Goal: Download file/media

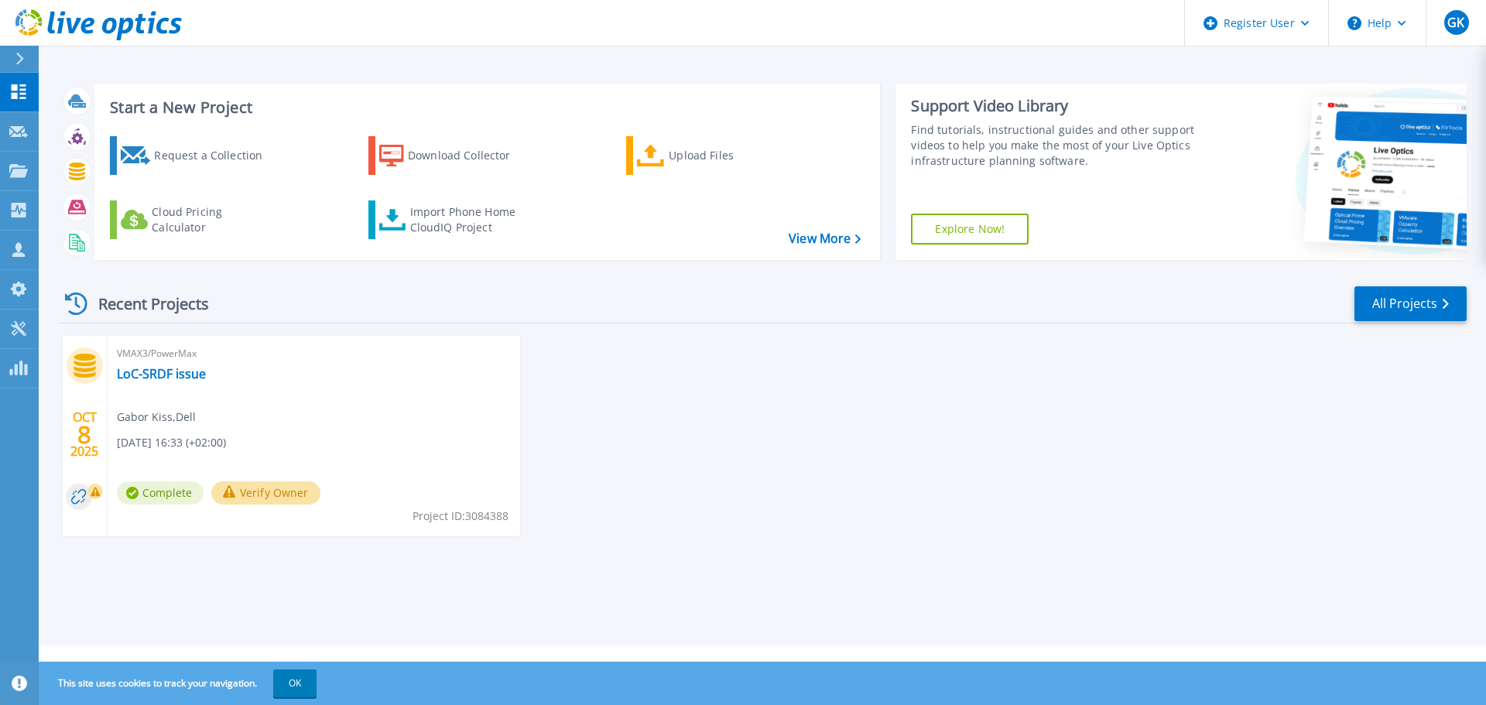
click at [268, 497] on button "Verify Owner" at bounding box center [265, 492] width 109 height 23
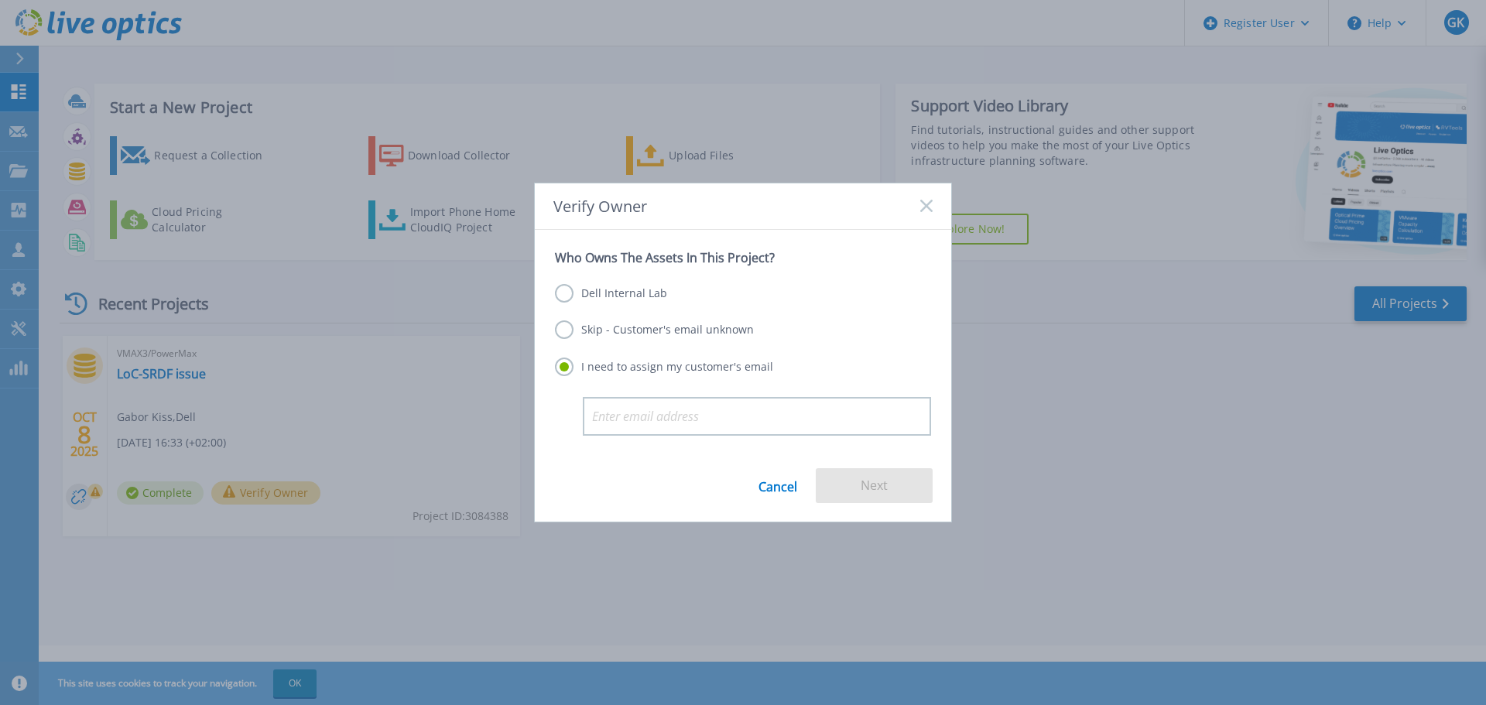
click at [775, 496] on link "Cancel" at bounding box center [777, 485] width 39 height 35
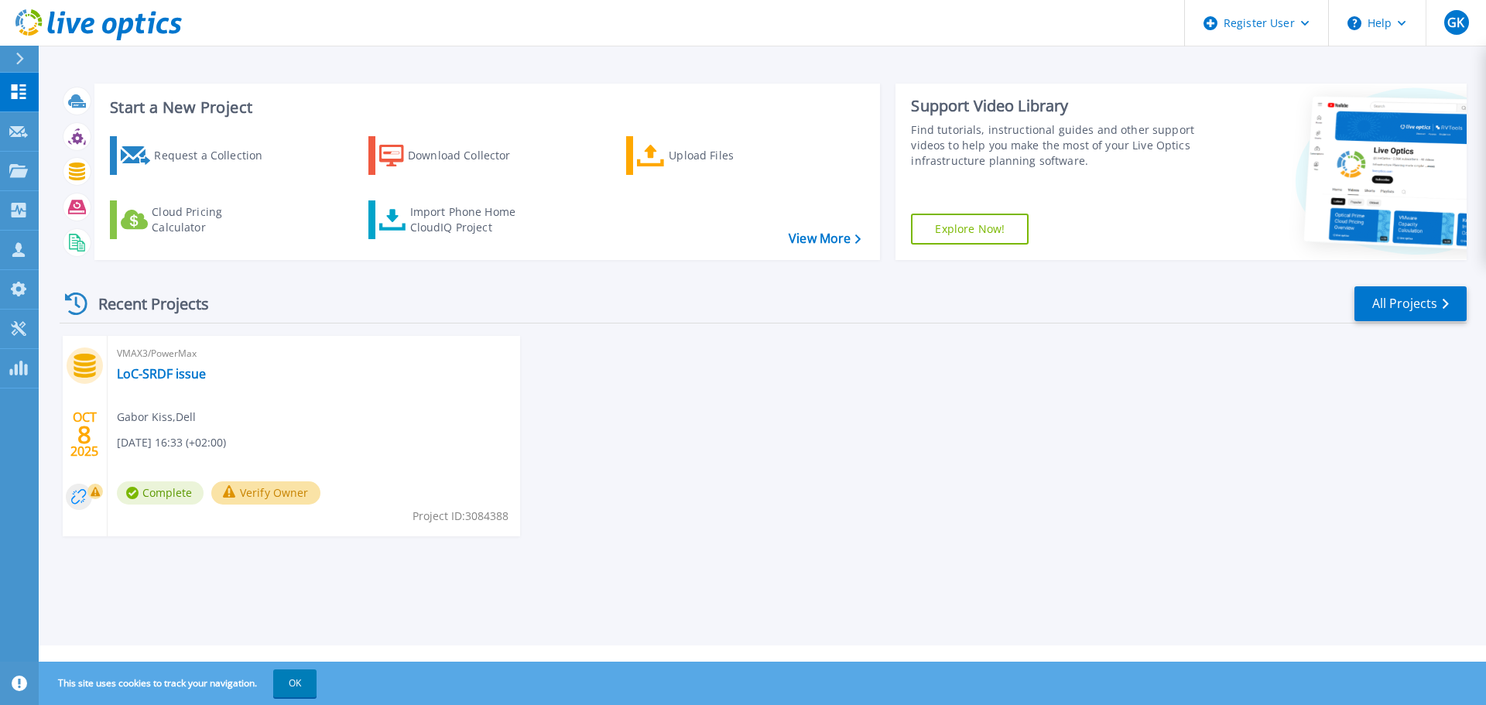
click at [74, 499] on circle at bounding box center [79, 497] width 26 height 26
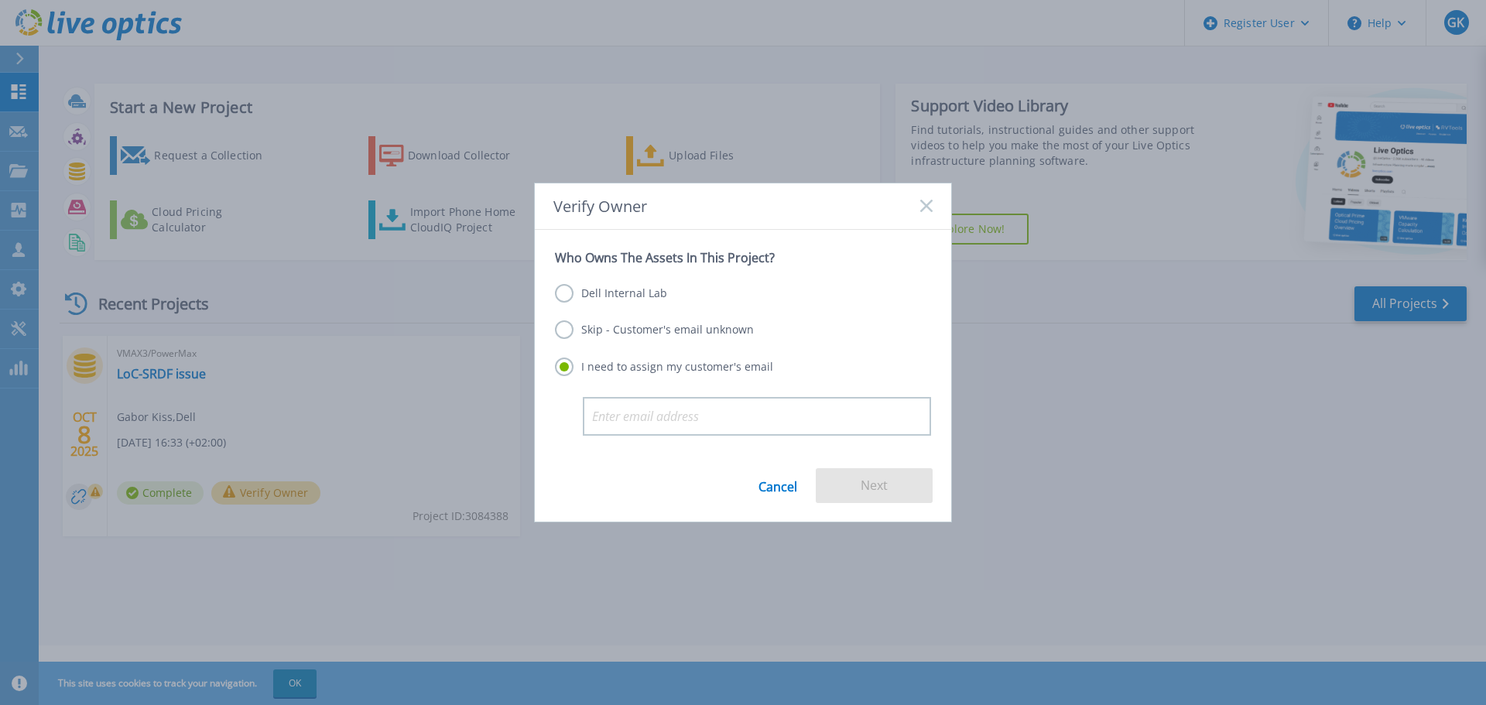
click at [730, 330] on label "Skip - Customer's email unknown" at bounding box center [654, 329] width 199 height 19
click at [0, 0] on input "Skip - Customer's email unknown" at bounding box center [0, 0] width 0 height 0
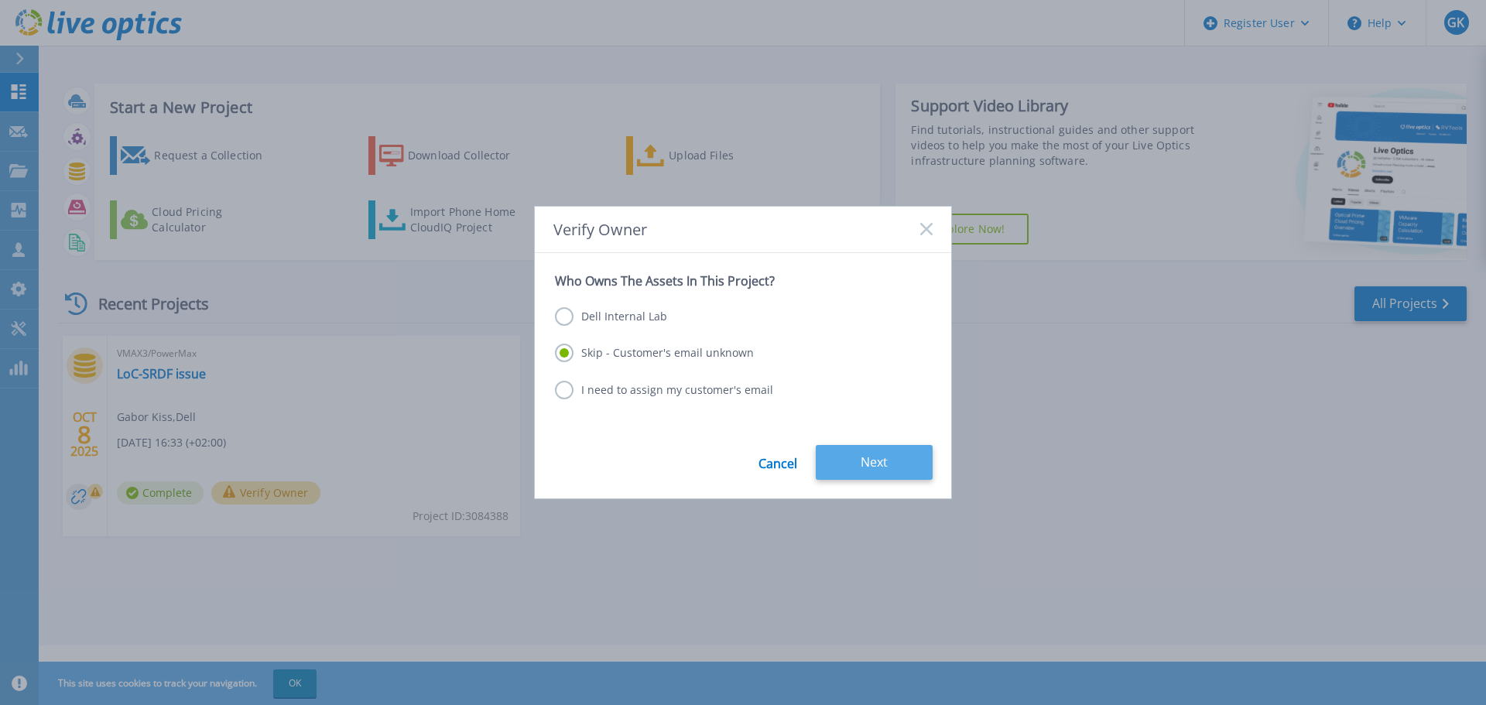
click at [860, 456] on button "Next" at bounding box center [874, 462] width 117 height 35
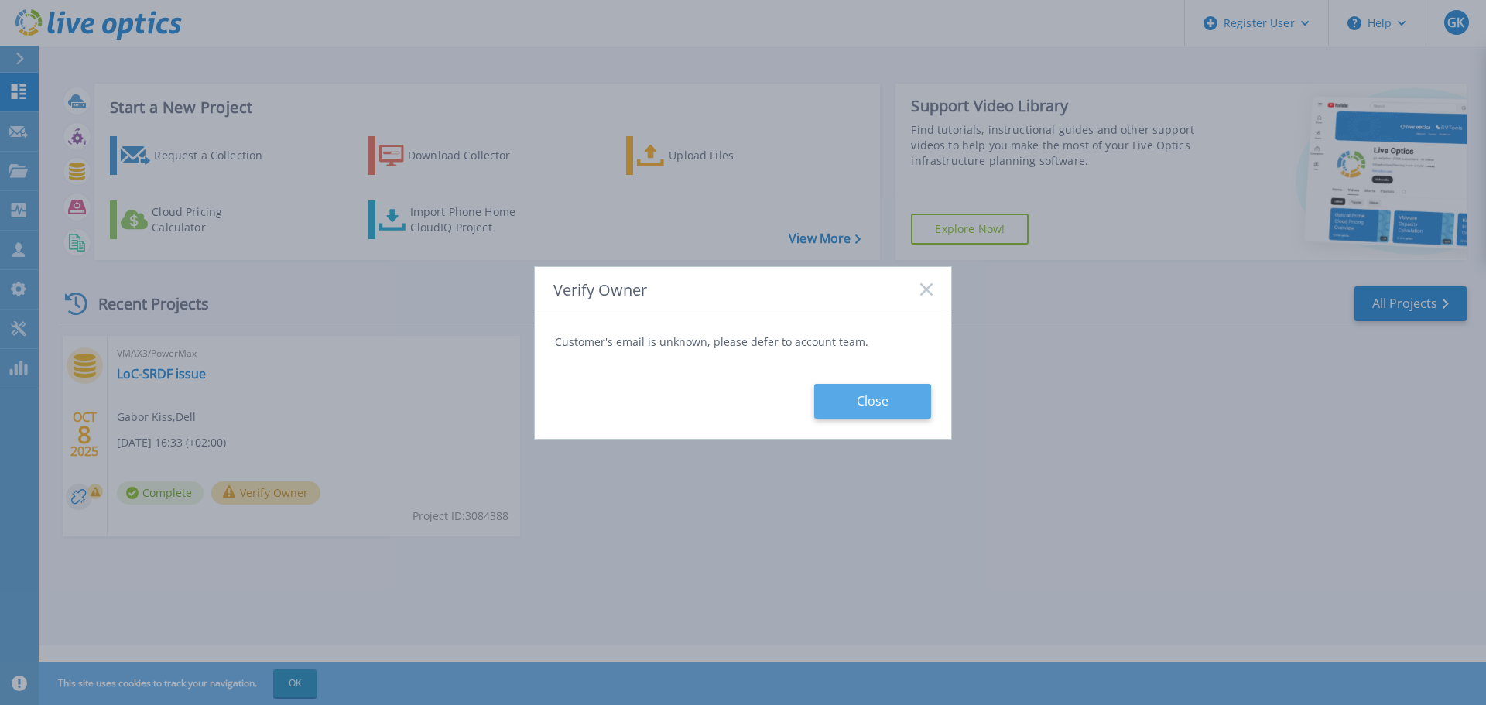
click at [912, 412] on button "Close" at bounding box center [872, 401] width 117 height 35
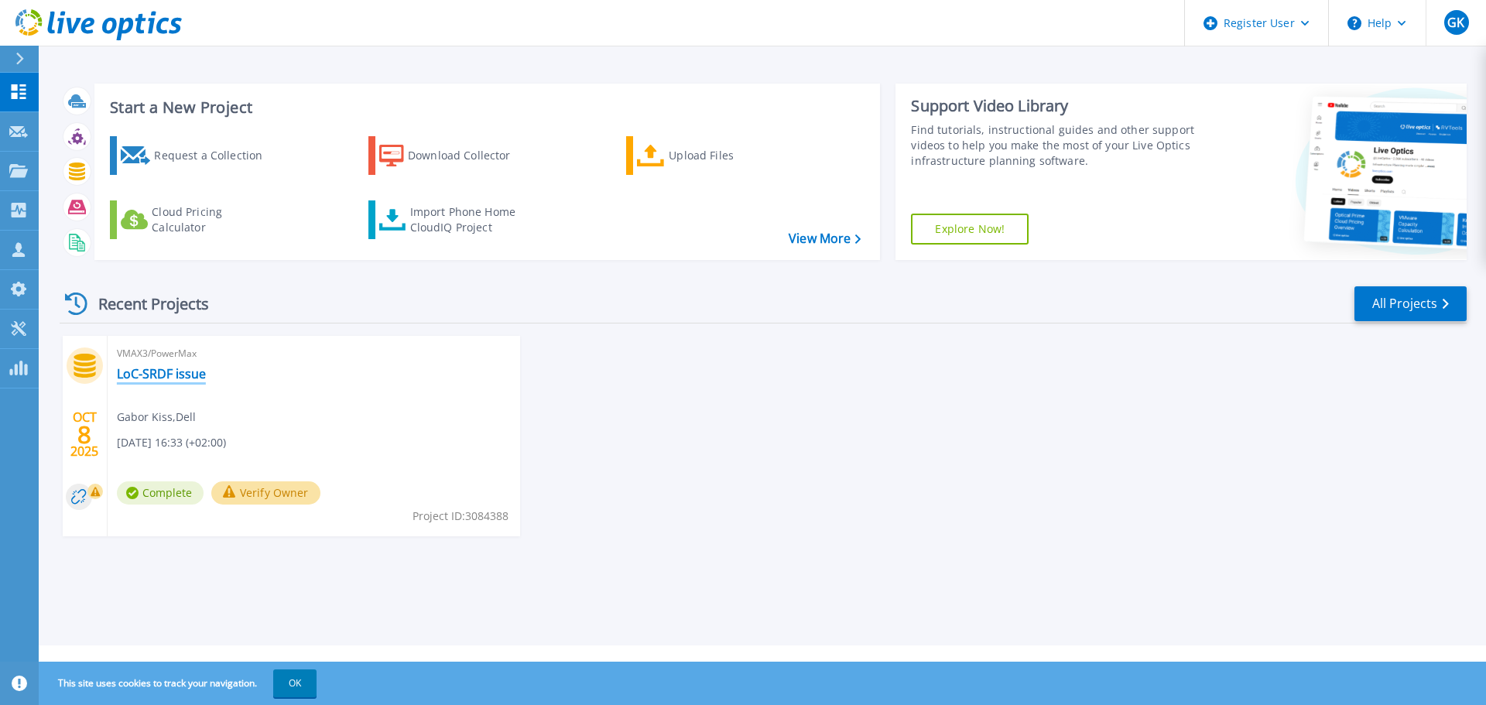
click at [184, 375] on link "LoC-SRDF issue" at bounding box center [161, 373] width 89 height 15
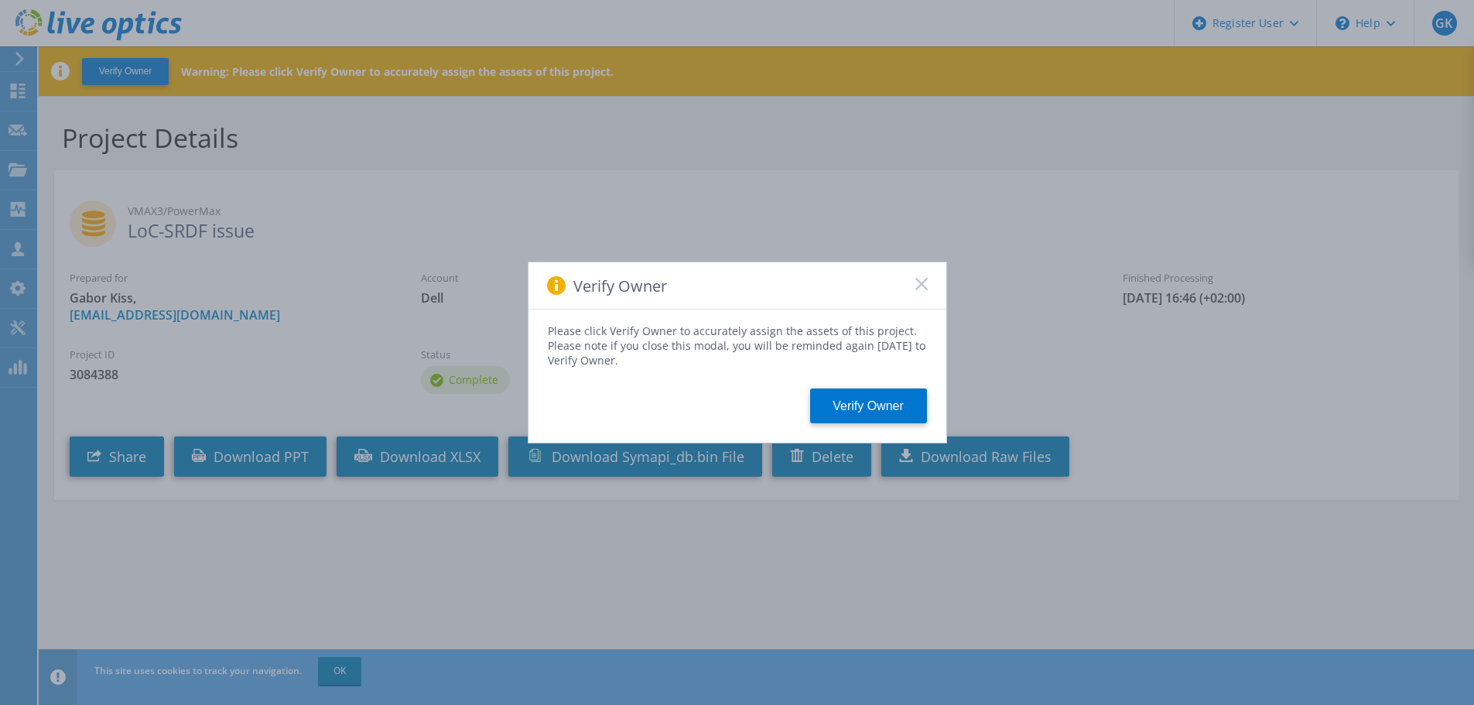
click at [918, 282] on rect at bounding box center [921, 283] width 13 height 13
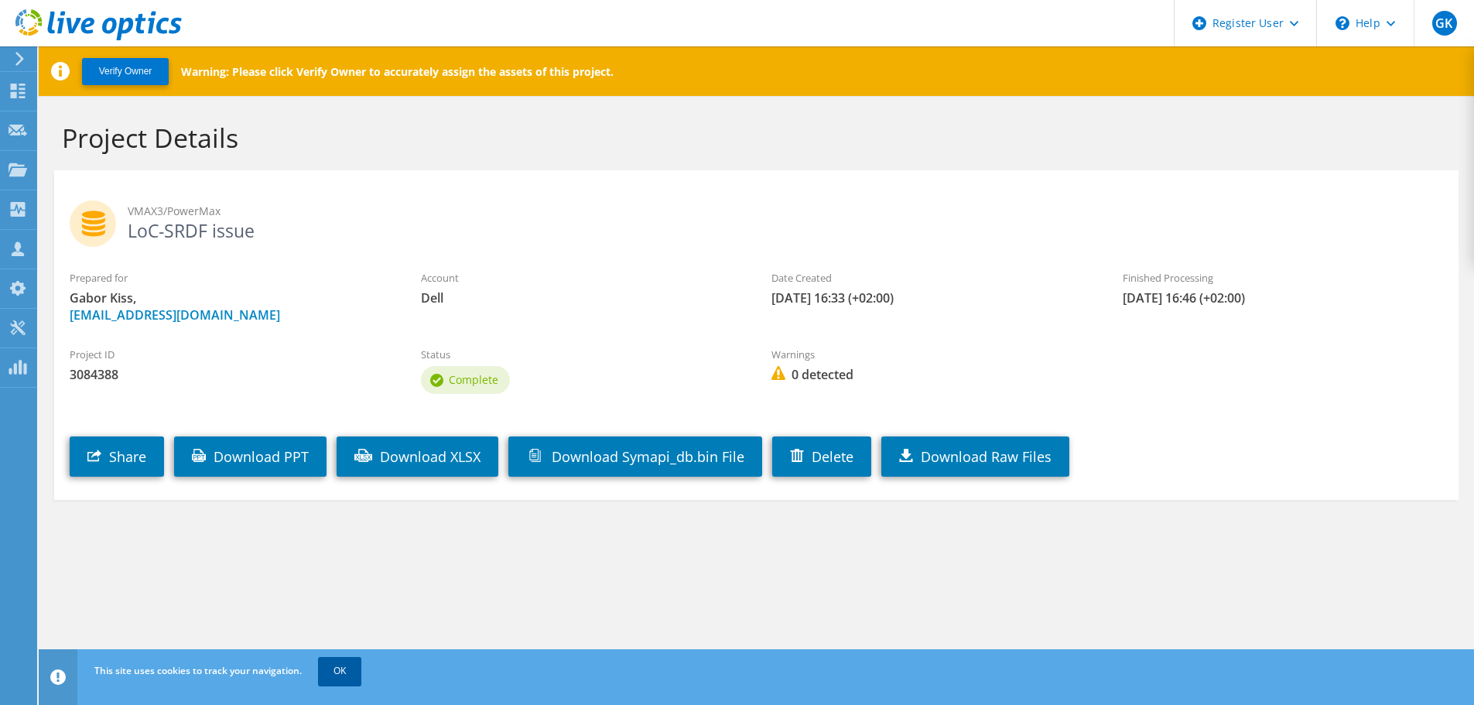
click at [335, 676] on link "OK" at bounding box center [339, 671] width 43 height 28
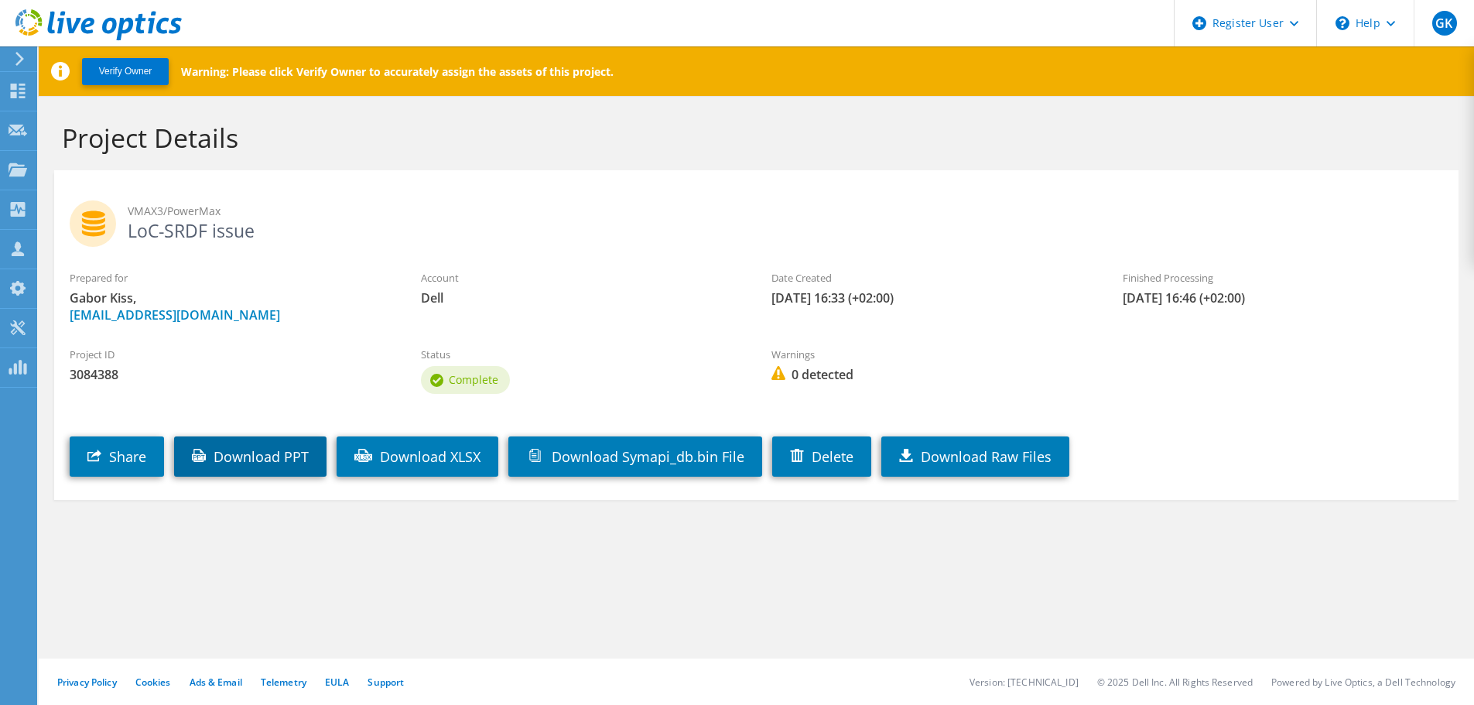
click at [256, 464] on link "Download PPT" at bounding box center [250, 456] width 152 height 40
click at [52, 84] on div "Dashboard" at bounding box center [72, 91] width 73 height 39
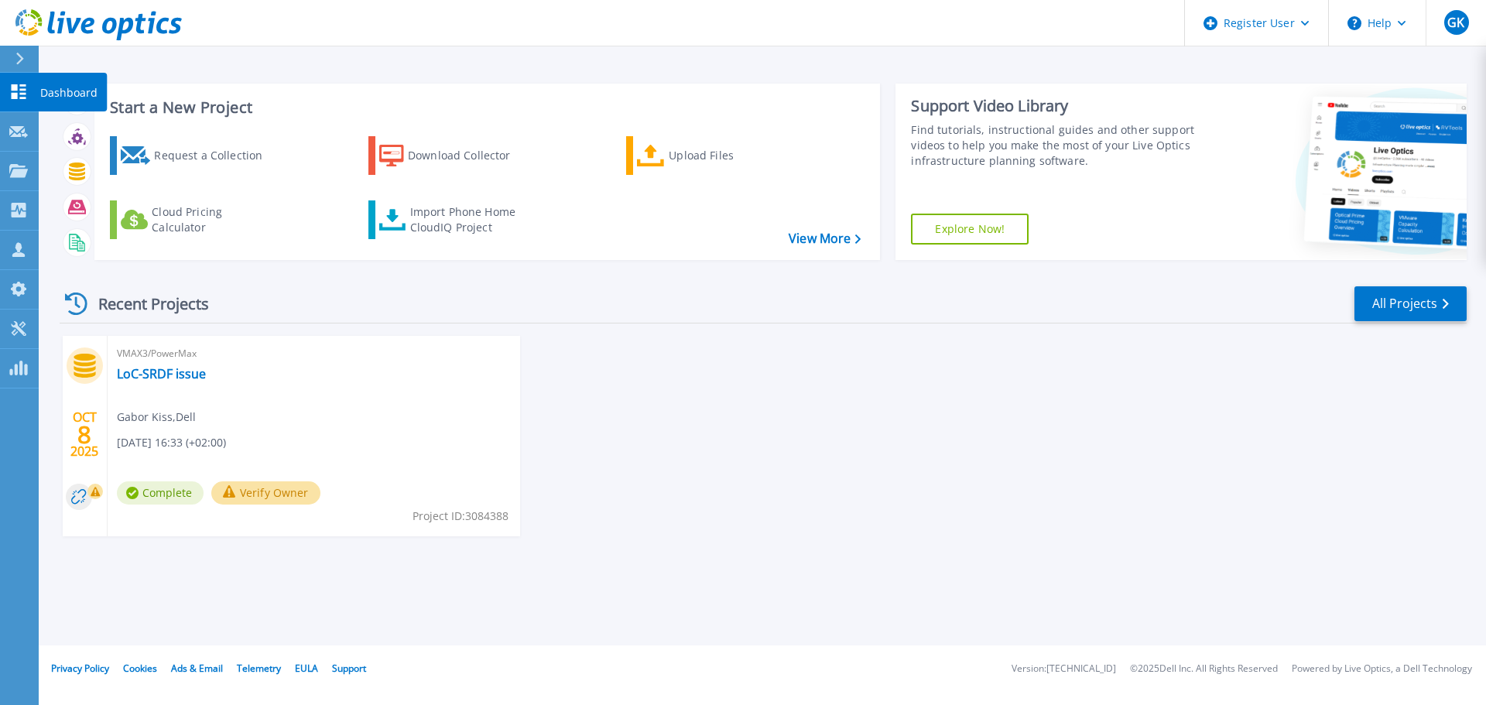
click at [12, 94] on icon at bounding box center [19, 91] width 15 height 15
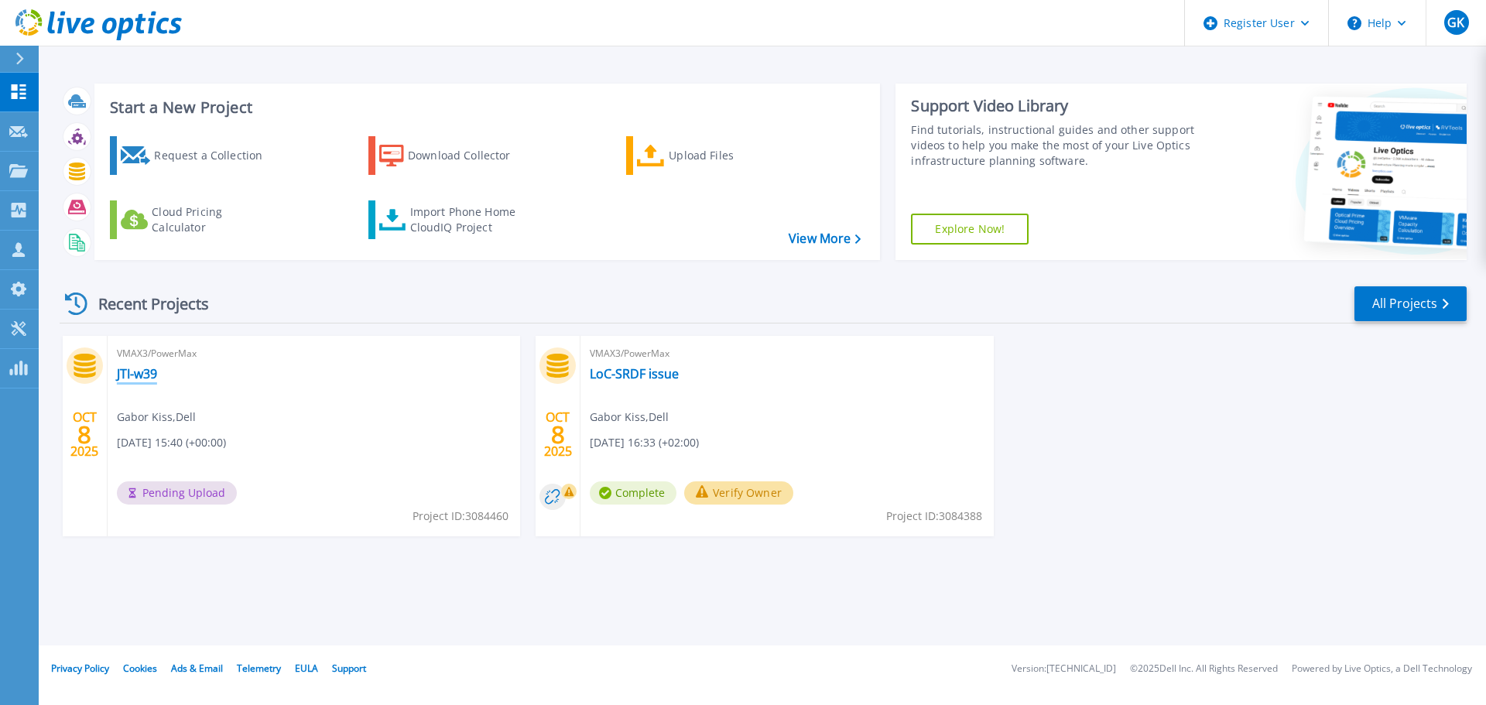
click at [143, 372] on link "JTI-w39" at bounding box center [137, 373] width 40 height 15
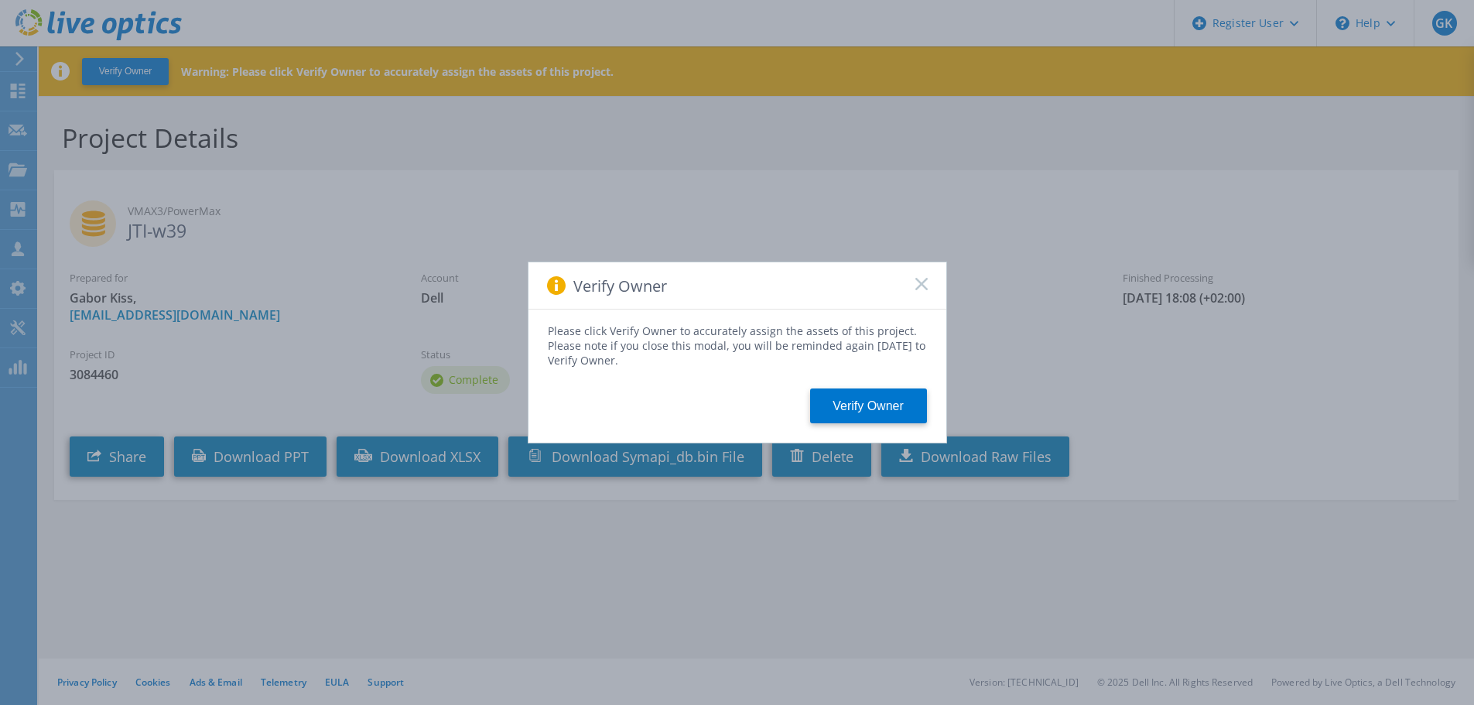
click at [922, 286] on rect at bounding box center [921, 283] width 13 height 13
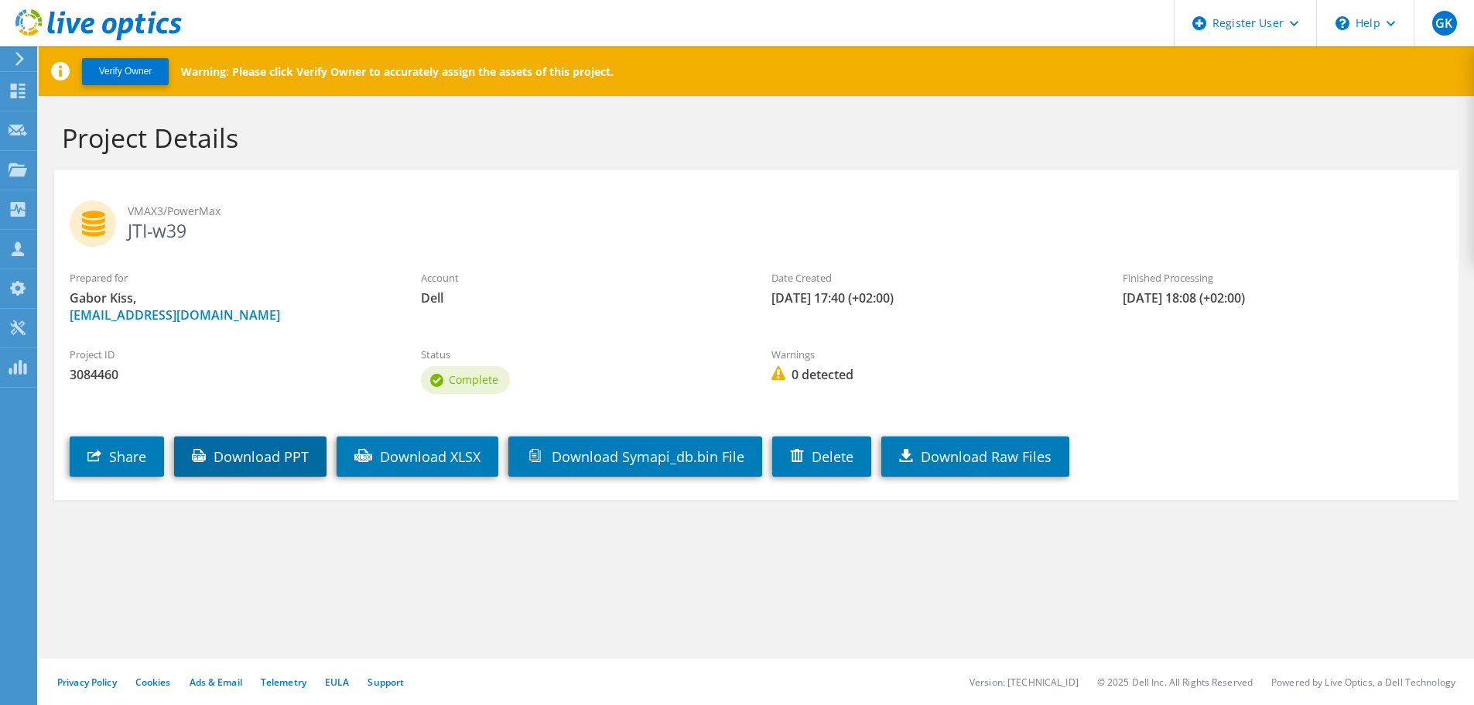
click at [288, 458] on link "Download PPT" at bounding box center [250, 456] width 152 height 40
click at [1446, 255] on div "VMAX3/PowerMax JTI-w39" at bounding box center [756, 220] width 1404 height 84
click at [482, 474] on link "Download XLSX" at bounding box center [418, 456] width 162 height 40
